Goal: Navigation & Orientation: Find specific page/section

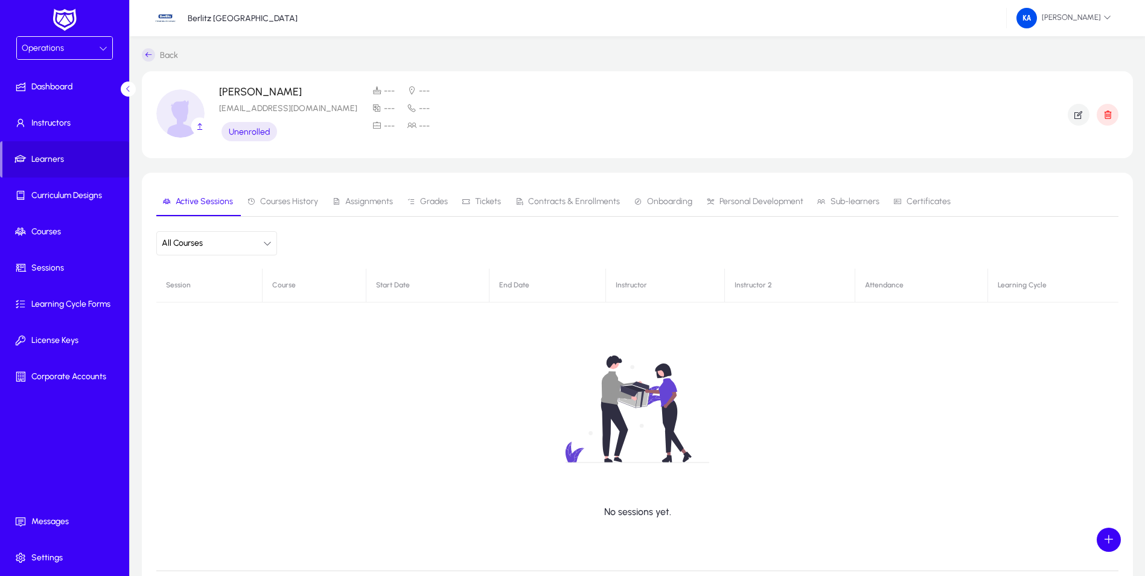
click at [96, 49] on div "Operations" at bounding box center [60, 48] width 77 height 16
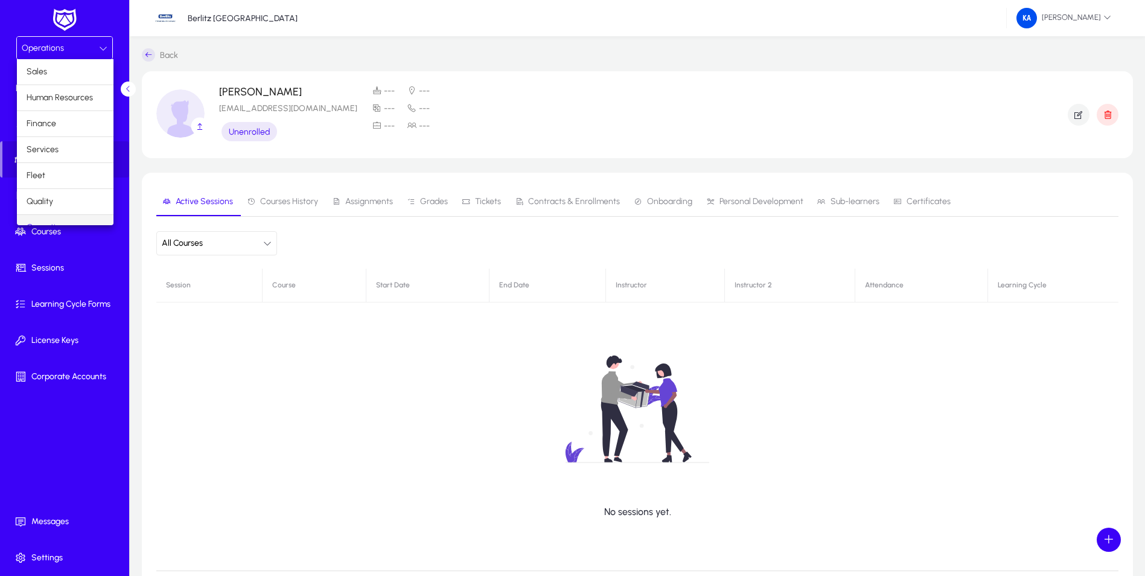
scroll to position [15, 0]
click at [65, 103] on mat-option "Finance" at bounding box center [65, 108] width 97 height 25
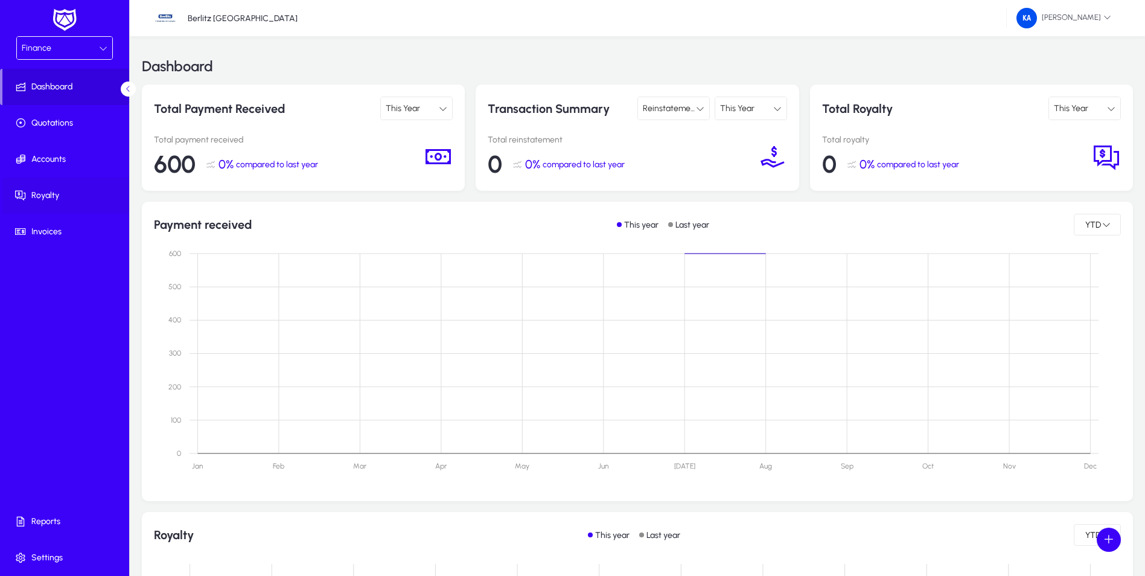
click at [51, 194] on span "Royalty" at bounding box center [66, 196] width 129 height 12
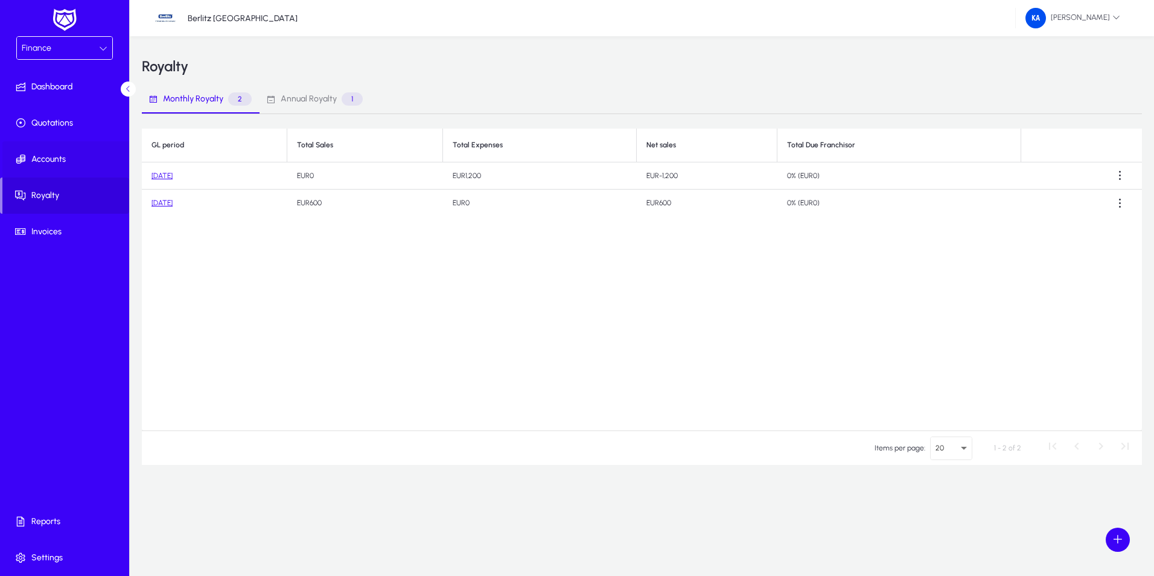
click at [62, 150] on span at bounding box center [66, 159] width 129 height 29
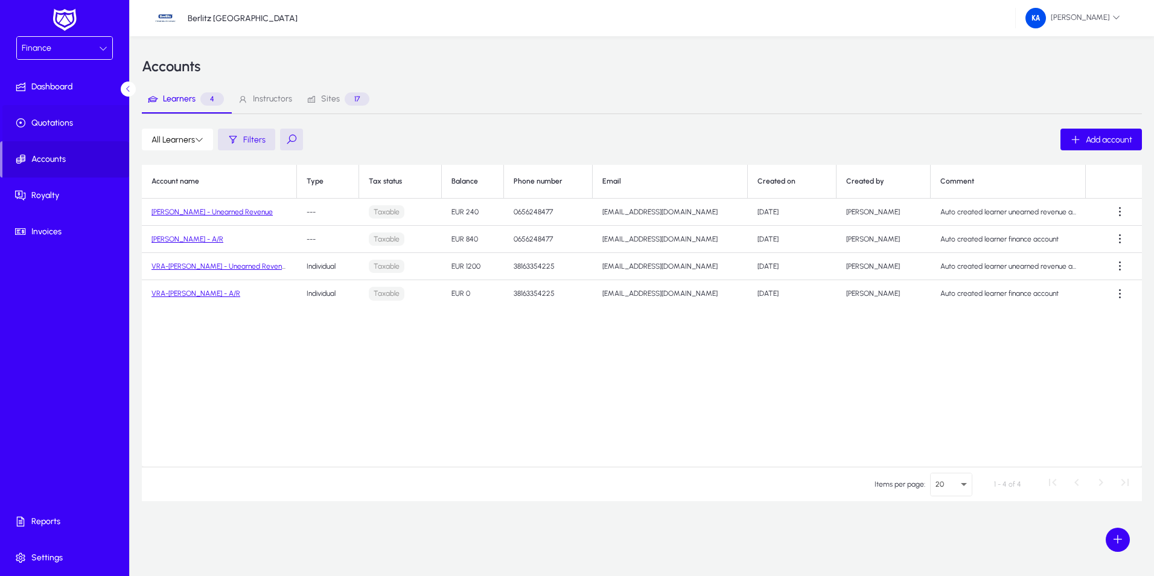
click at [60, 125] on span "Quotations" at bounding box center [66, 123] width 129 height 12
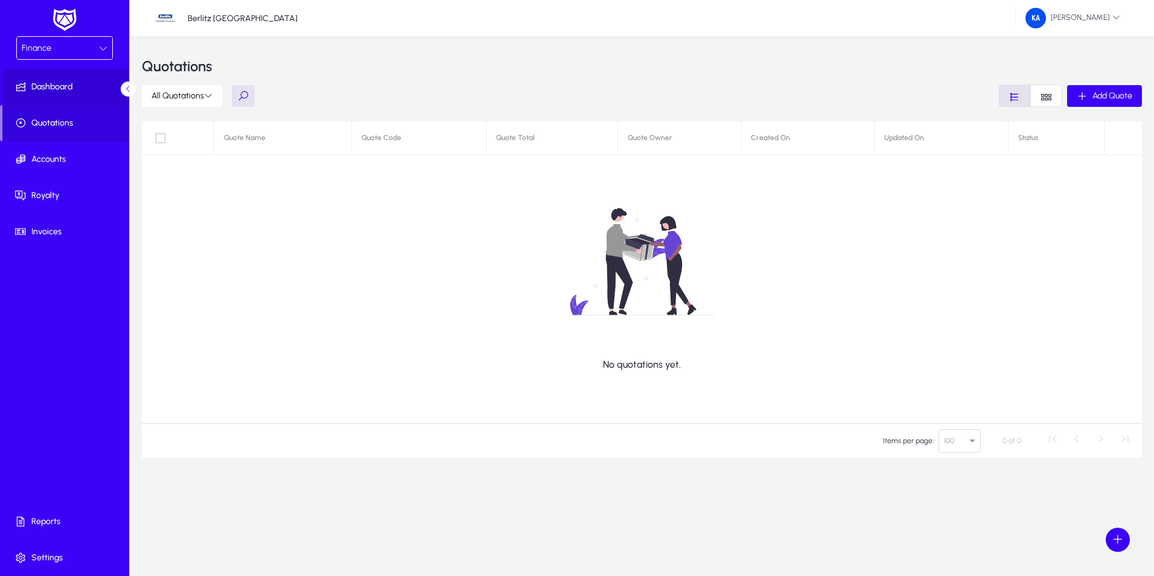
click at [52, 83] on span "Dashboard" at bounding box center [66, 87] width 129 height 12
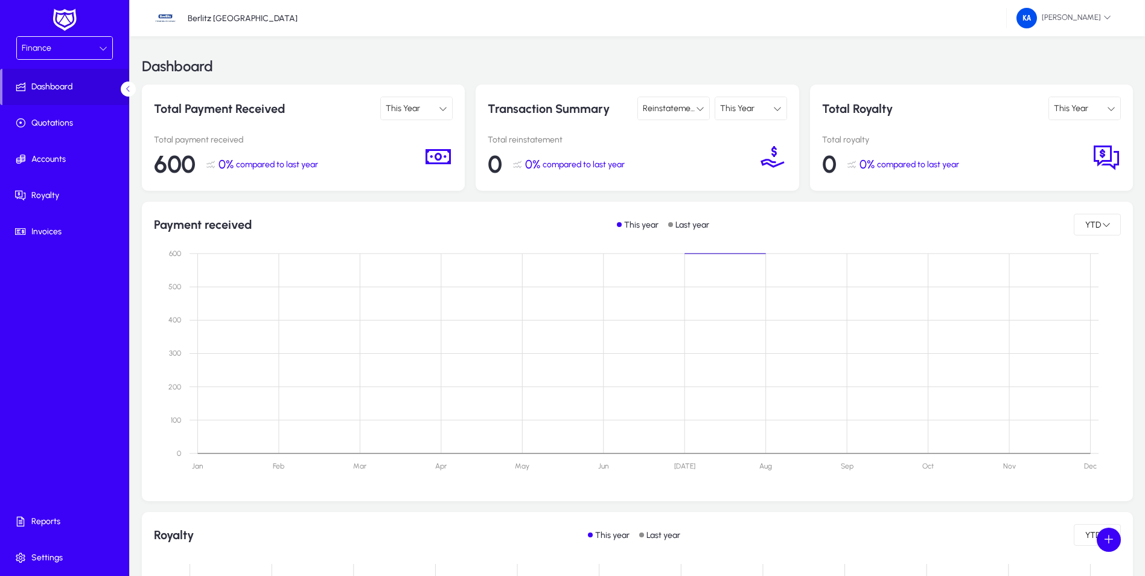
click at [104, 46] on icon at bounding box center [103, 48] width 8 height 8
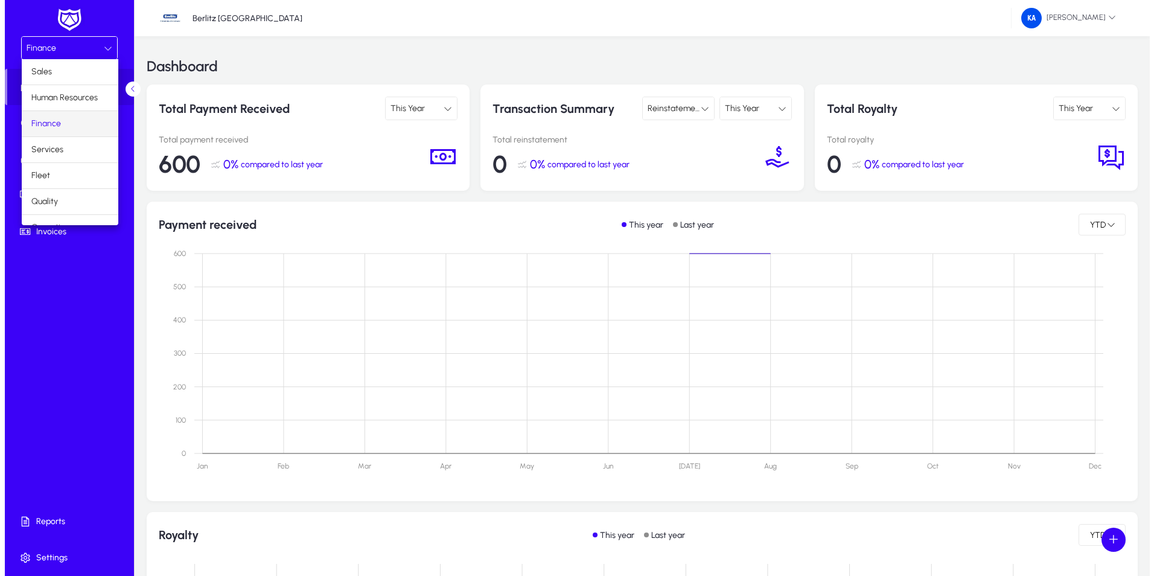
scroll to position [41, 0]
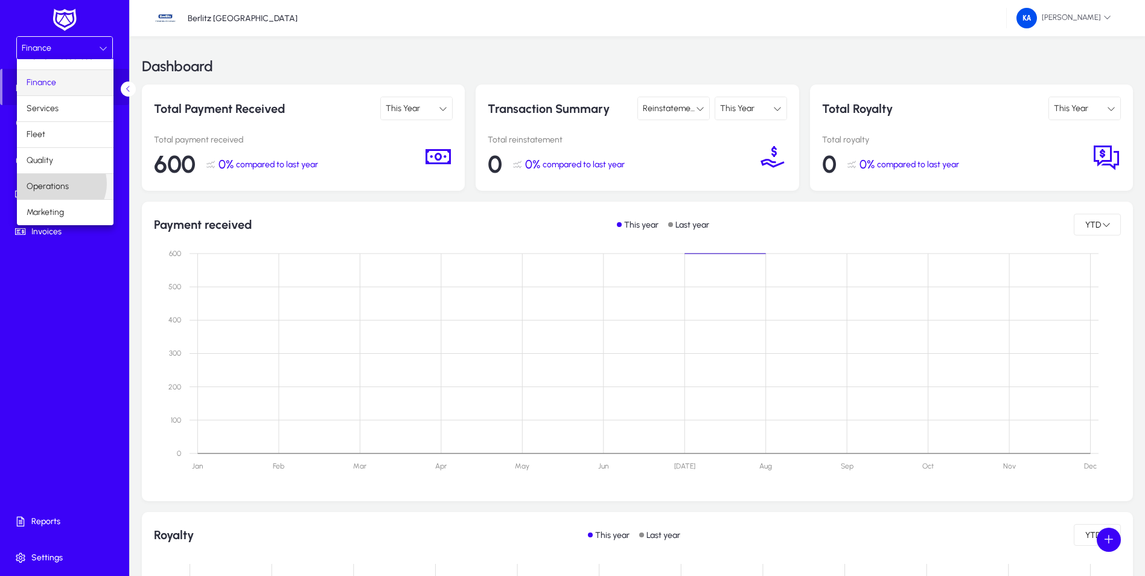
click at [61, 183] on span "Operations" at bounding box center [48, 186] width 42 height 14
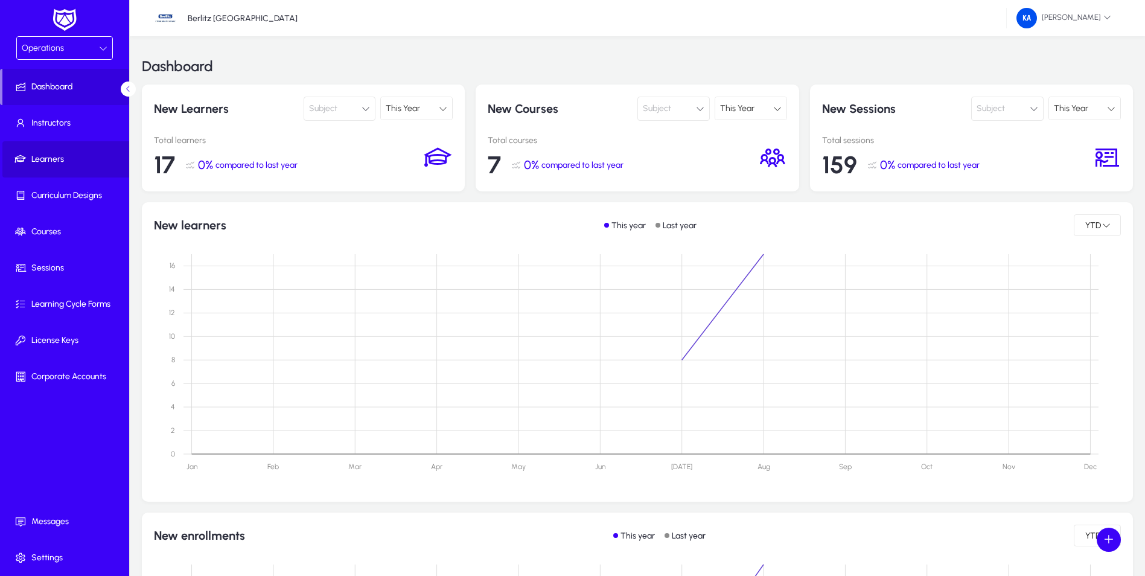
click at [58, 153] on span "Learners" at bounding box center [66, 159] width 129 height 12
